Goal: Navigation & Orientation: Find specific page/section

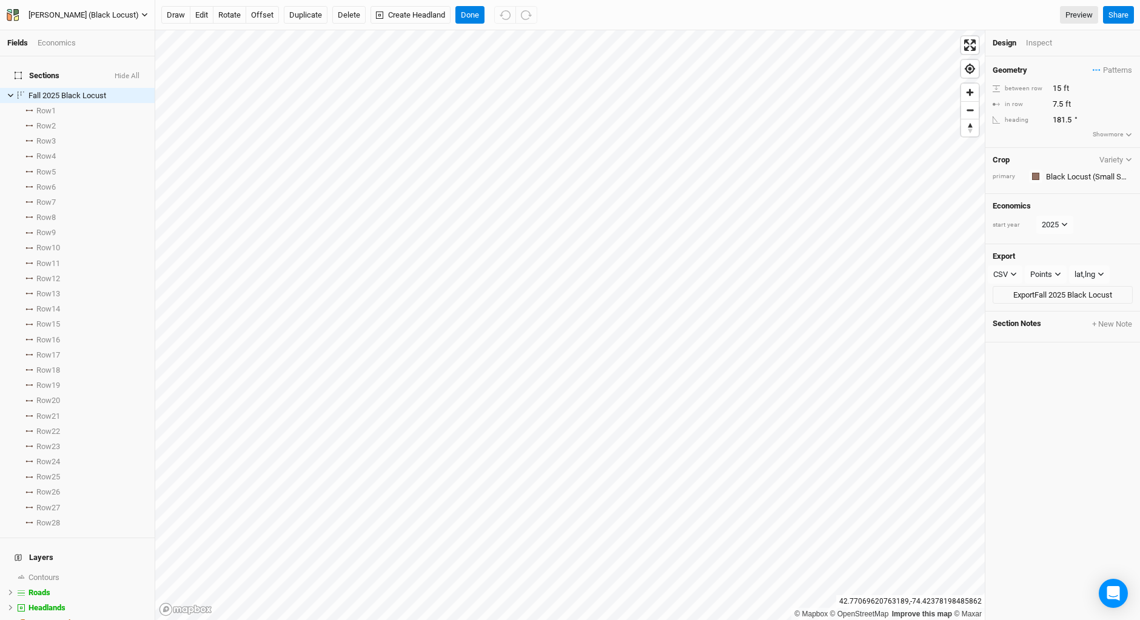
click at [12, 18] on icon "button" at bounding box center [13, 15] width 12 height 12
click at [73, 36] on button "Back" at bounding box center [100, 34] width 96 height 16
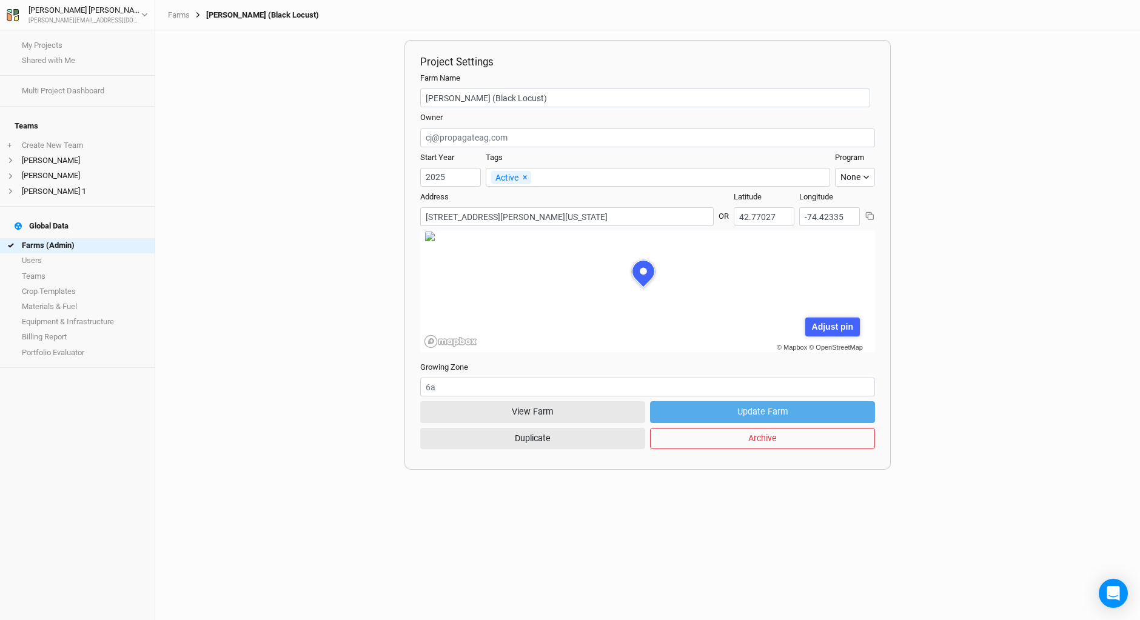
scroll to position [61, 165]
click at [12, 16] on icon "button" at bounding box center [13, 15] width 12 height 12
click at [43, 238] on link "Farms (Admin)" at bounding box center [77, 245] width 155 height 15
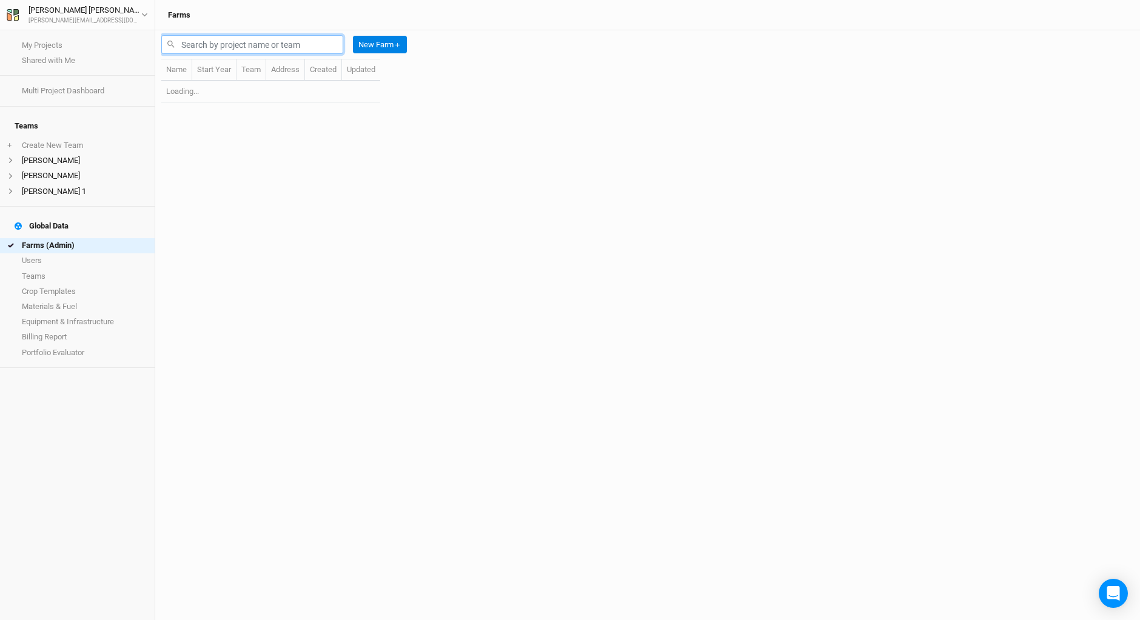
click at [187, 39] on input "text" at bounding box center [252, 44] width 182 height 19
click at [200, 42] on input "text" at bounding box center [252, 44] width 182 height 19
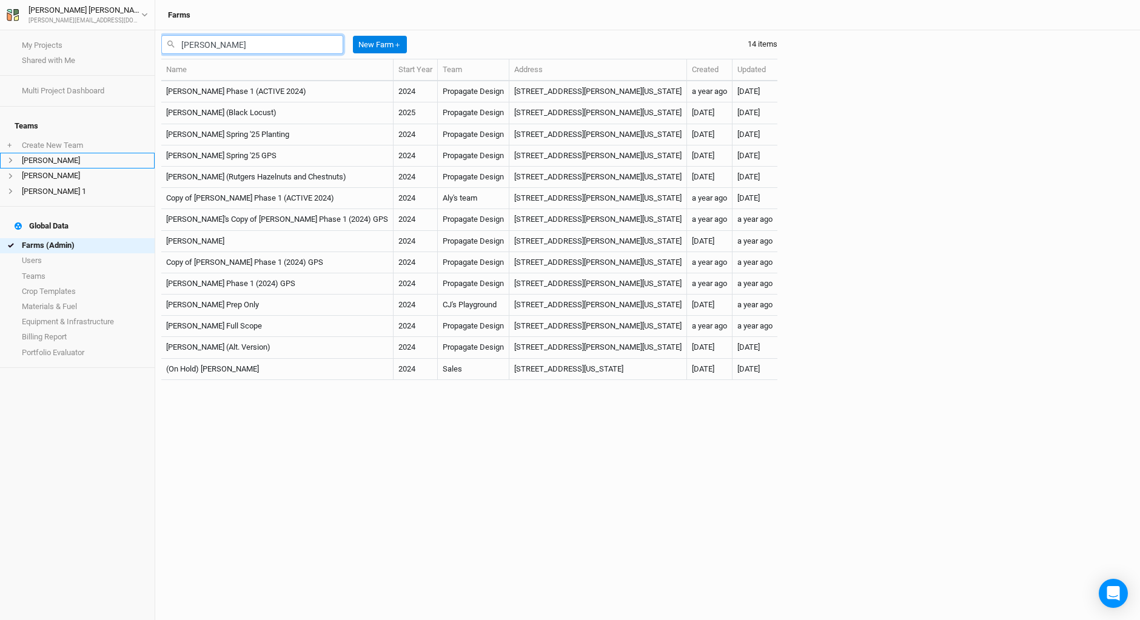
type input "[PERSON_NAME]"
click at [52, 153] on li "[PERSON_NAME]" at bounding box center [77, 160] width 155 height 15
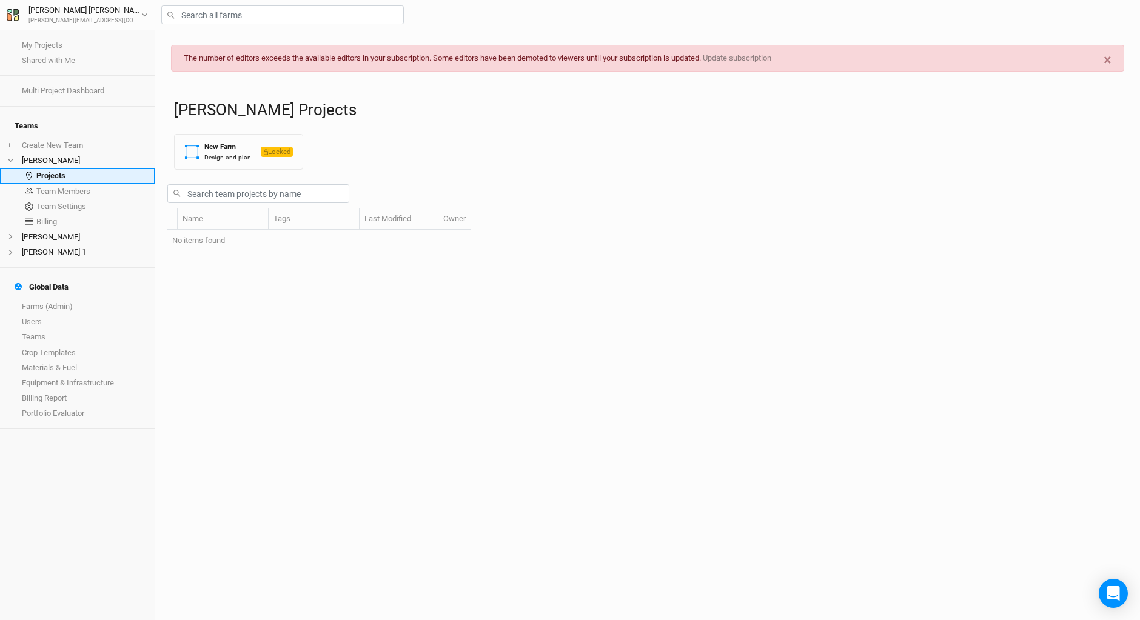
click at [54, 169] on link "Projects" at bounding box center [77, 176] width 155 height 15
click at [14, 21] on icon "button" at bounding box center [13, 15] width 12 height 12
click at [49, 229] on li "[PERSON_NAME]" at bounding box center [77, 236] width 155 height 15
click at [48, 248] on li "[PERSON_NAME] 1" at bounding box center [77, 251] width 155 height 15
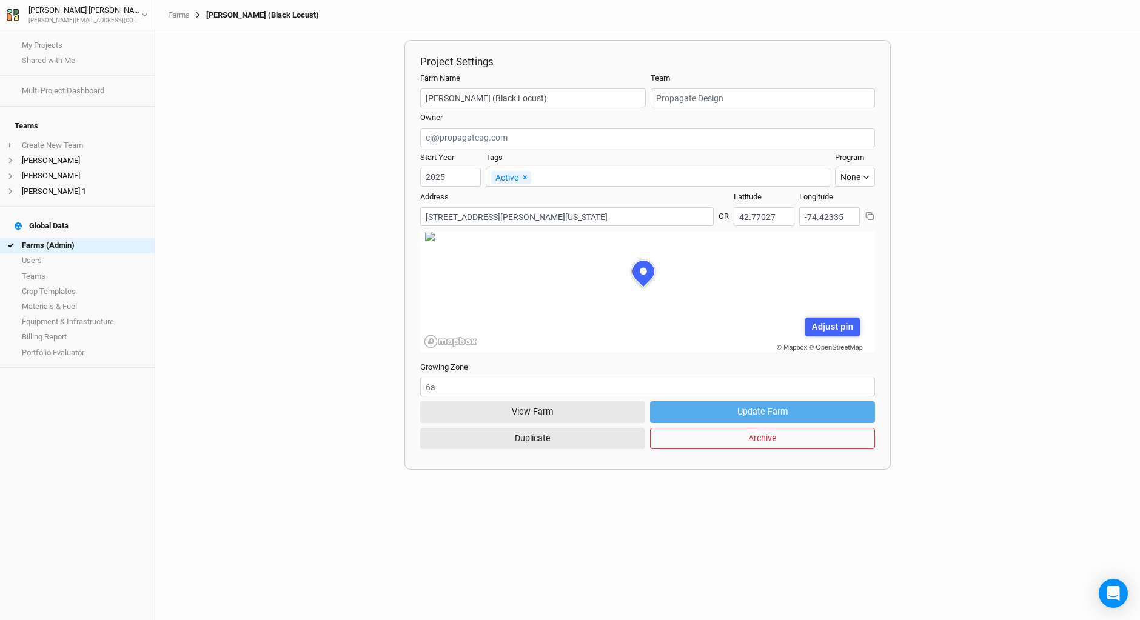
scroll to position [61, 165]
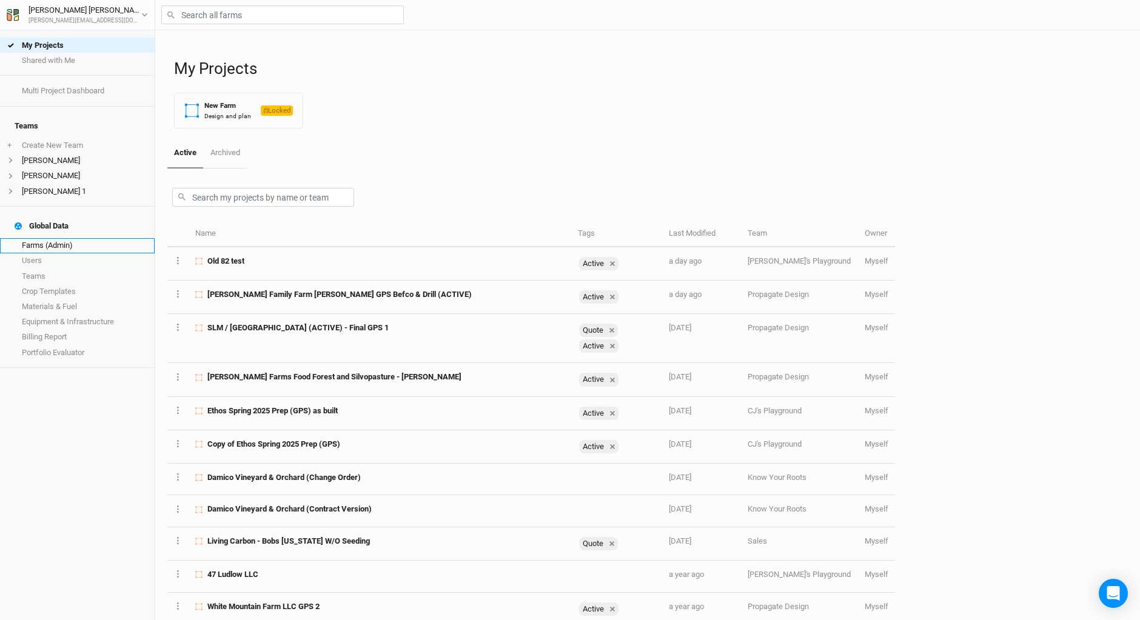
click at [73, 238] on link "Farms (Admin)" at bounding box center [77, 245] width 155 height 15
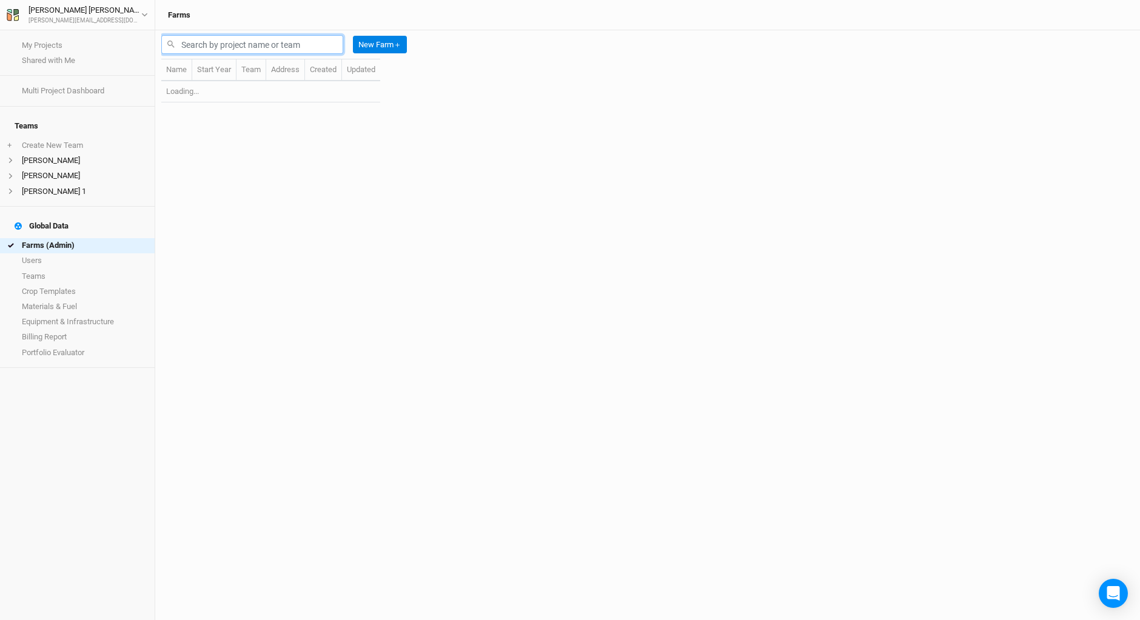
click at [198, 40] on input "text" at bounding box center [252, 44] width 182 height 19
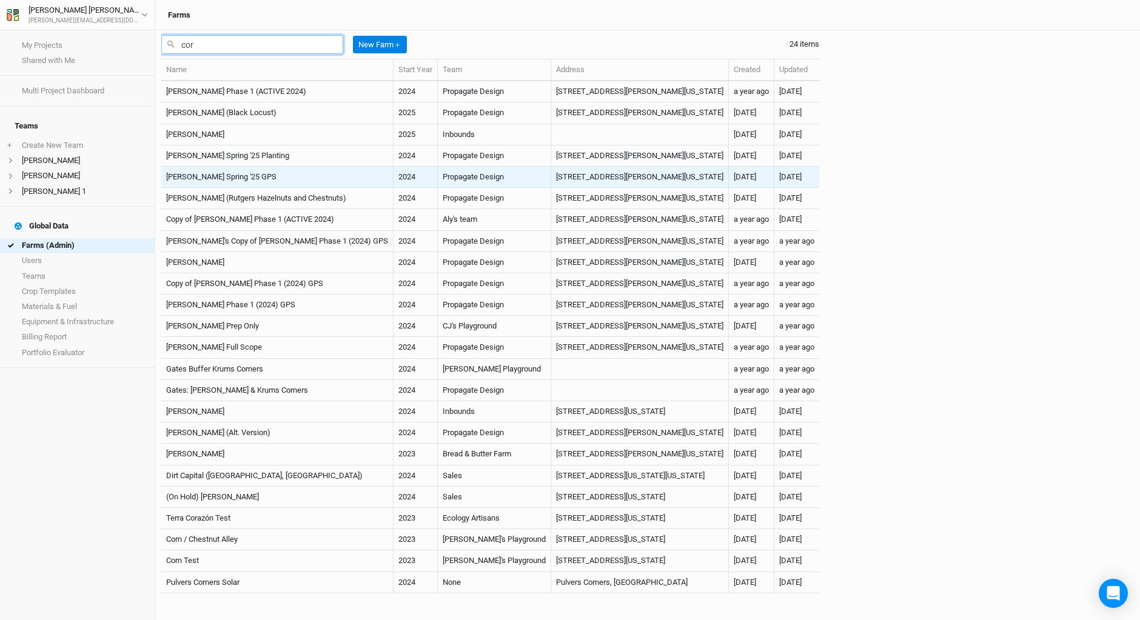
type input "cor"
click at [233, 179] on td "[PERSON_NAME] Spring '25 GPS" at bounding box center [277, 177] width 232 height 21
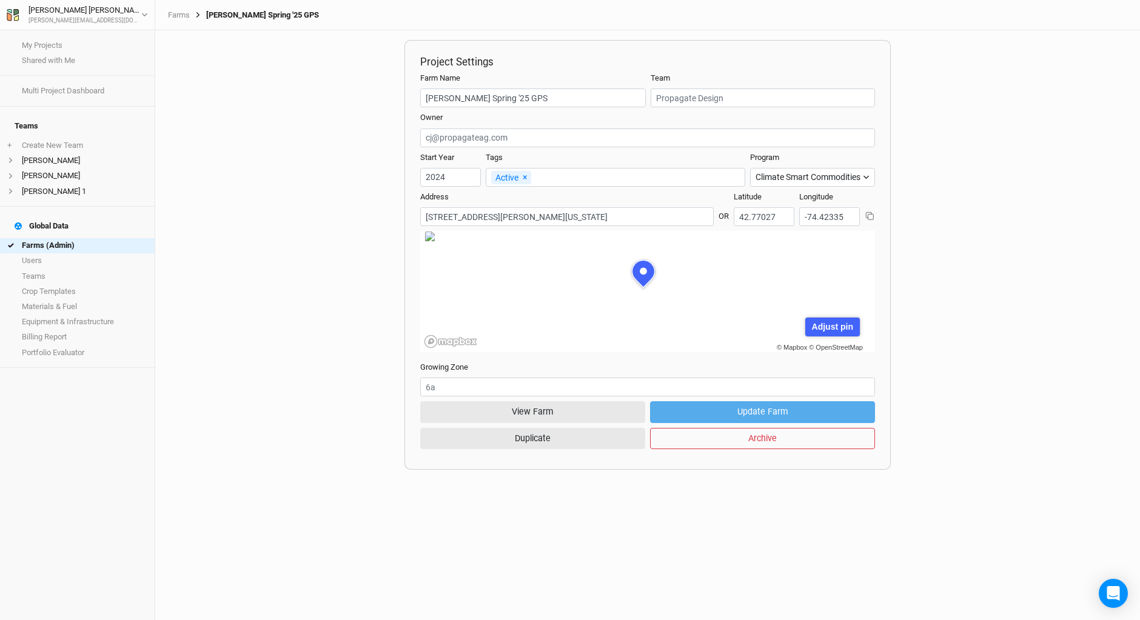
scroll to position [61, 165]
click at [584, 418] on button "View Farm" at bounding box center [532, 411] width 225 height 21
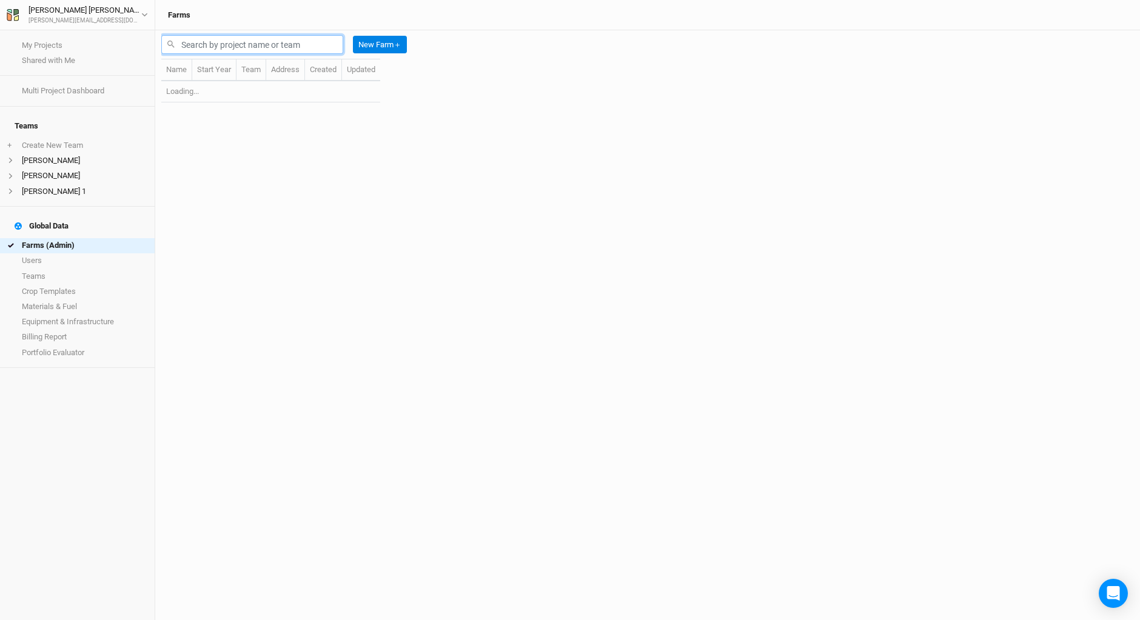
click at [193, 45] on input "text" at bounding box center [252, 44] width 182 height 19
click at [192, 45] on input "cor" at bounding box center [252, 44] width 182 height 19
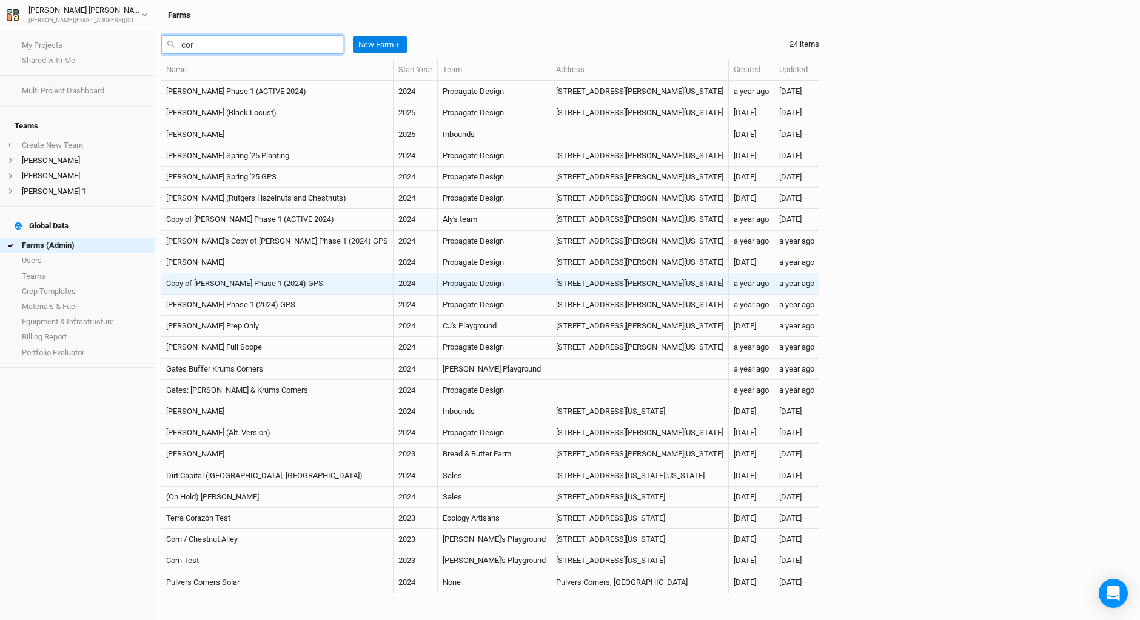
type input "cor"
click at [257, 279] on td "Copy of [PERSON_NAME] Phase 1 (2024) GPS" at bounding box center [277, 283] width 232 height 21
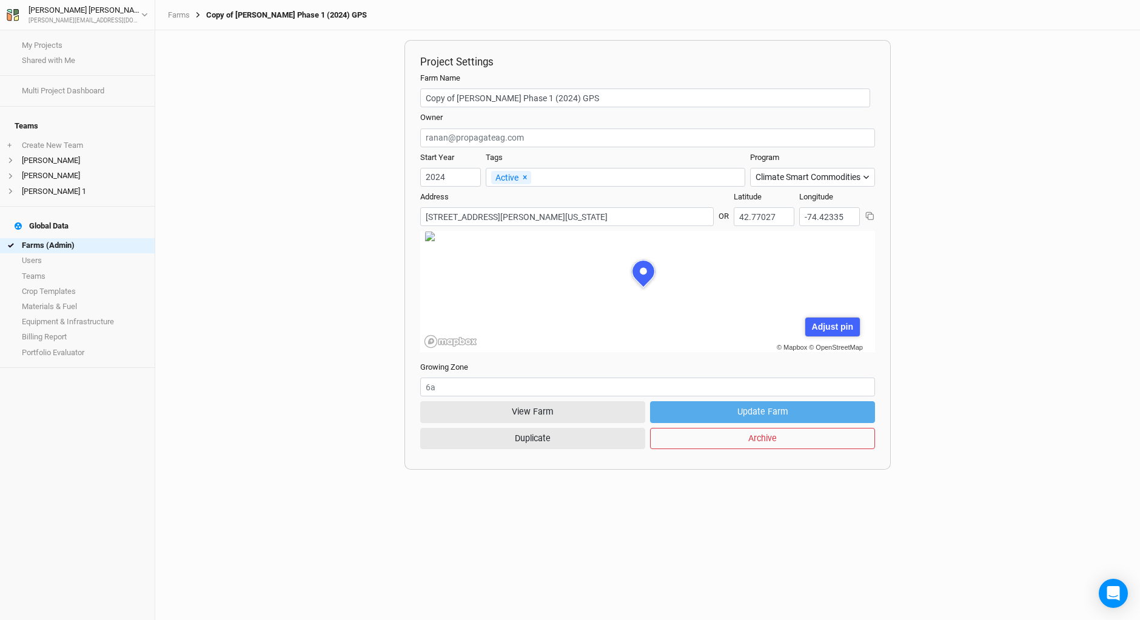
scroll to position [61, 165]
click at [513, 416] on button "View Farm" at bounding box center [532, 411] width 225 height 21
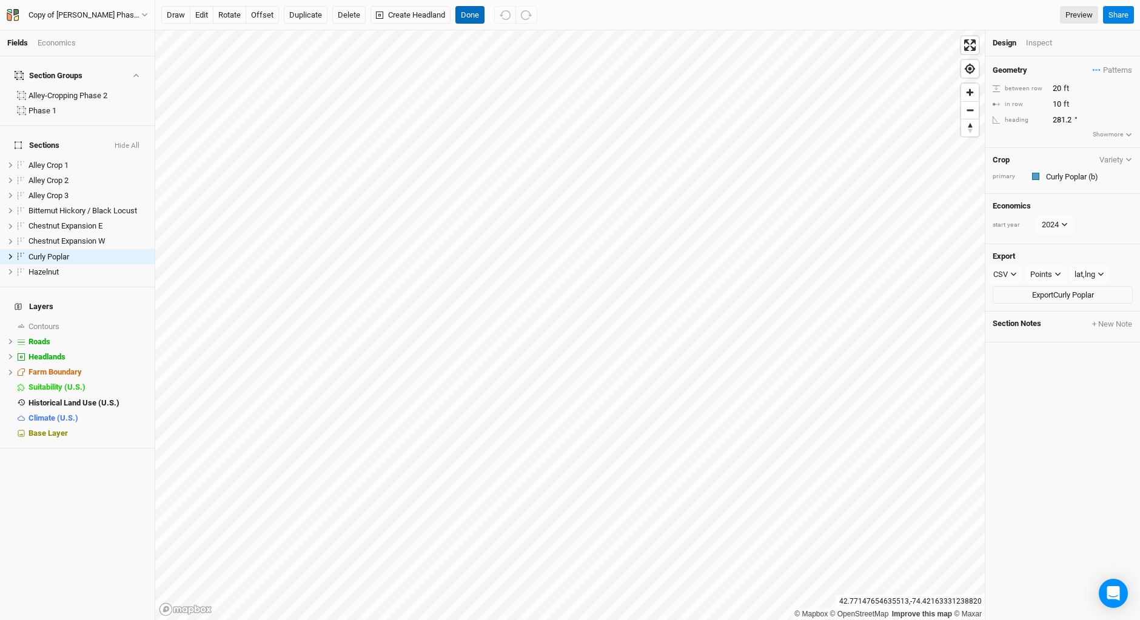
click at [475, 17] on button "Done" at bounding box center [469, 15] width 29 height 18
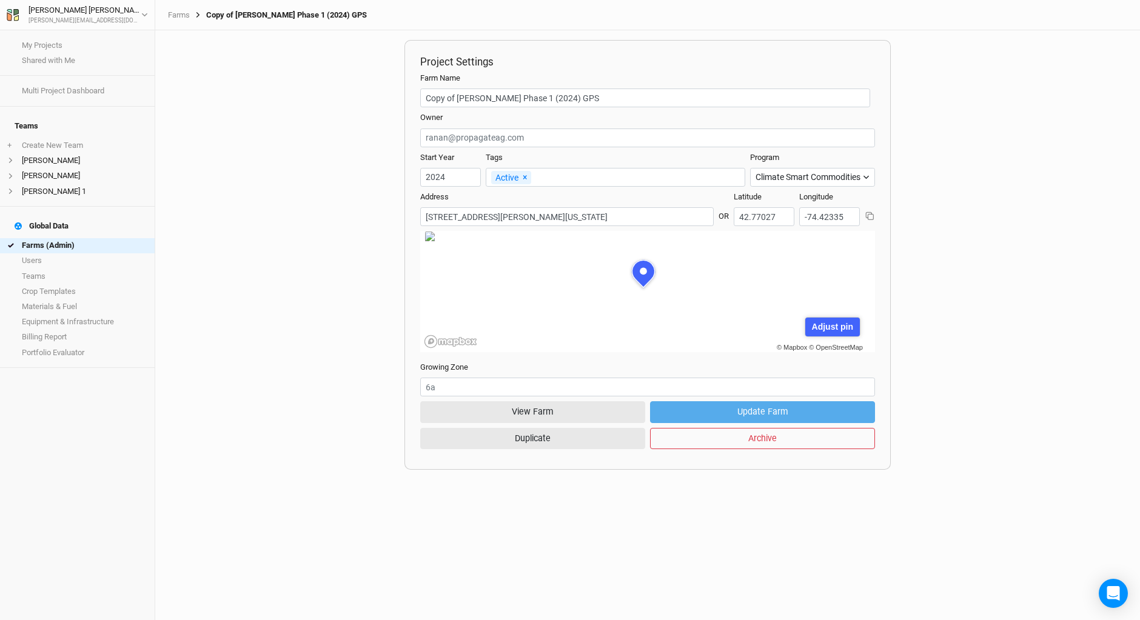
scroll to position [61, 165]
